Goal: Information Seeking & Learning: Learn about a topic

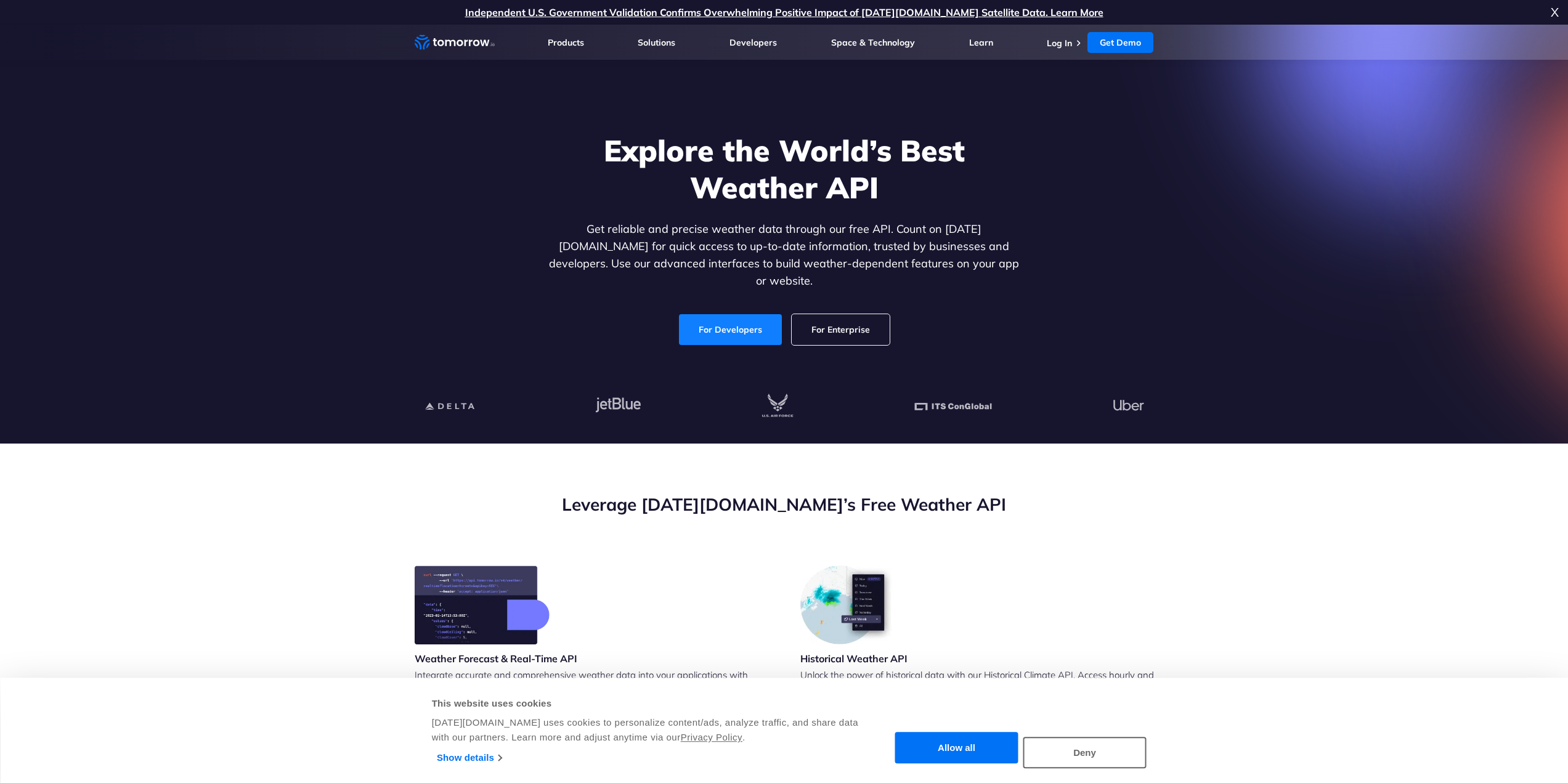
click at [745, 318] on link "For Developers" at bounding box center [730, 330] width 103 height 31
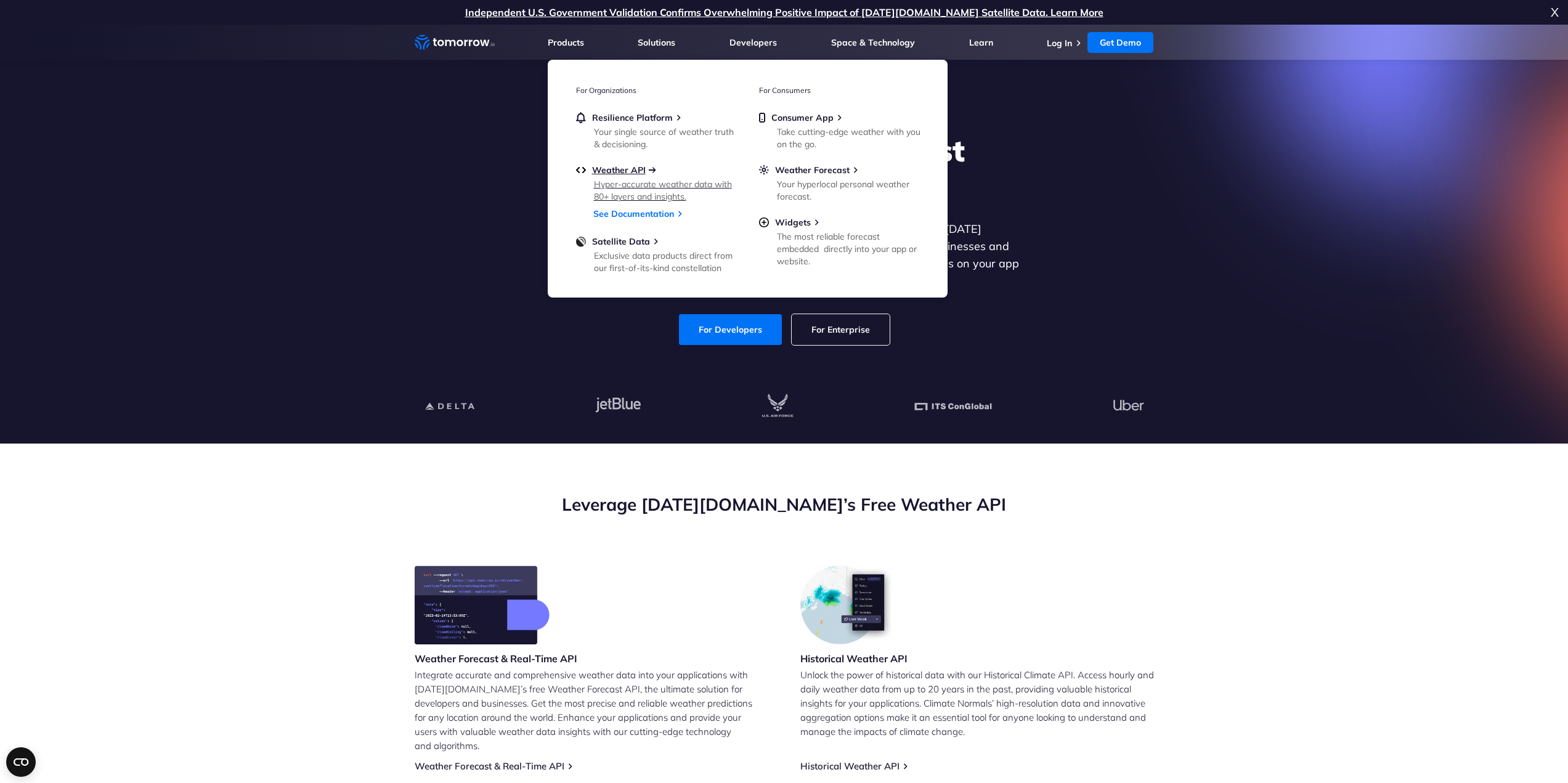
click at [638, 174] on span "Weather API" at bounding box center [619, 170] width 54 height 11
